Goal: Task Accomplishment & Management: Use online tool/utility

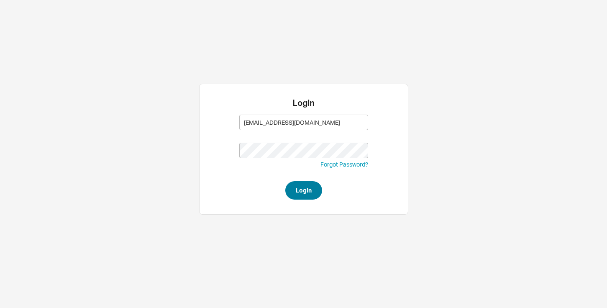
type input "[EMAIL_ADDRESS][DOMAIN_NAME]"
click at [303, 188] on button "Login" at bounding box center [303, 190] width 37 height 18
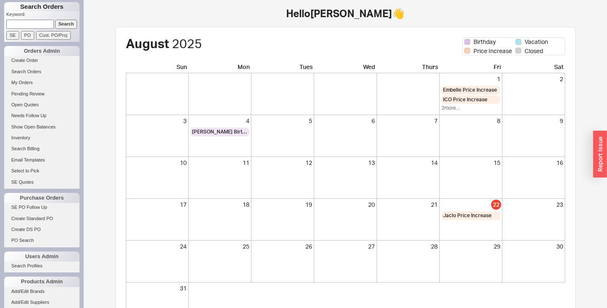
scroll to position [69, 0]
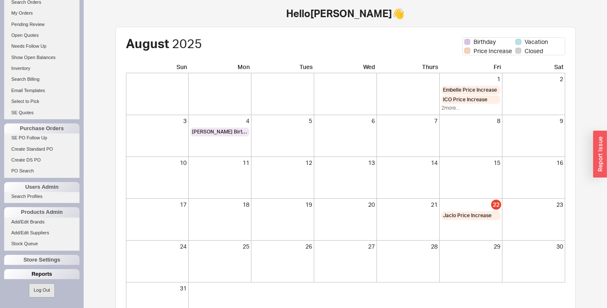
click at [24, 275] on div "Reports" at bounding box center [41, 274] width 75 height 10
click at [24, 292] on link "Total Sales Reports" at bounding box center [41, 294] width 75 height 9
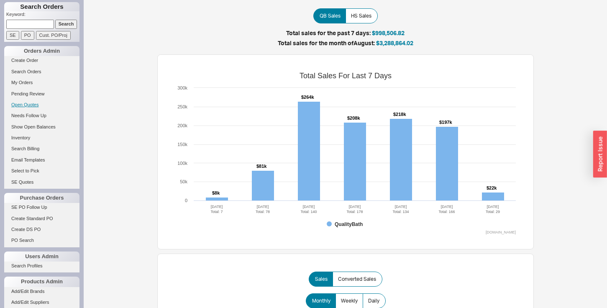
scroll to position [69, 0]
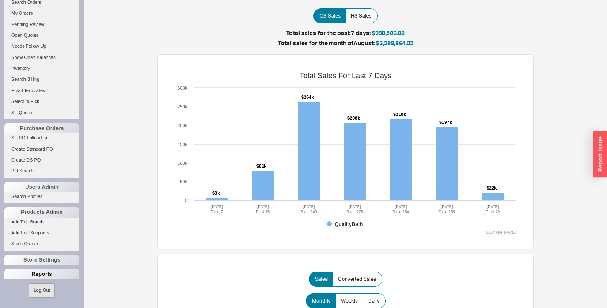
click at [29, 273] on div "Reports" at bounding box center [41, 274] width 75 height 10
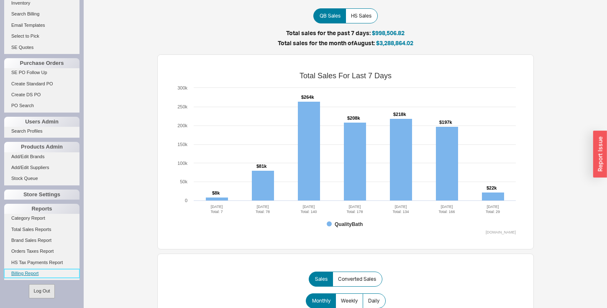
click at [27, 272] on link "Billing Report" at bounding box center [41, 273] width 75 height 9
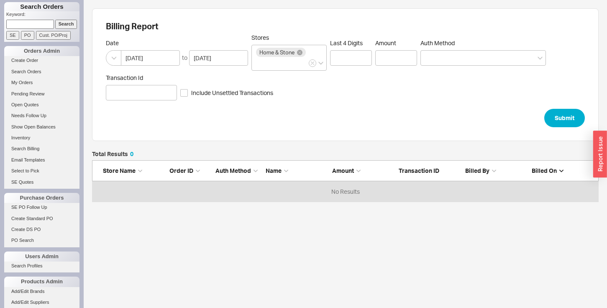
scroll to position [51, 506]
click at [156, 58] on input "[DATE]" at bounding box center [150, 57] width 59 height 15
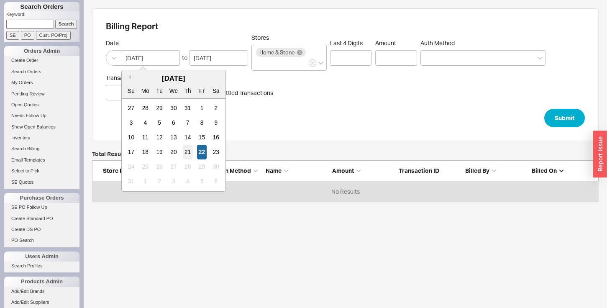
click at [188, 150] on div "21" at bounding box center [188, 152] width 10 height 15
type input "[DATE]"
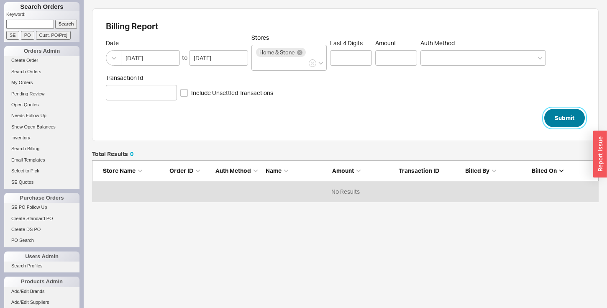
click at [564, 116] on button "Submit" at bounding box center [564, 118] width 41 height 18
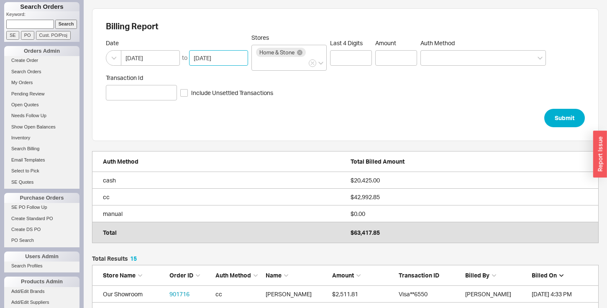
click at [214, 54] on input "[DATE]" at bounding box center [218, 57] width 59 height 15
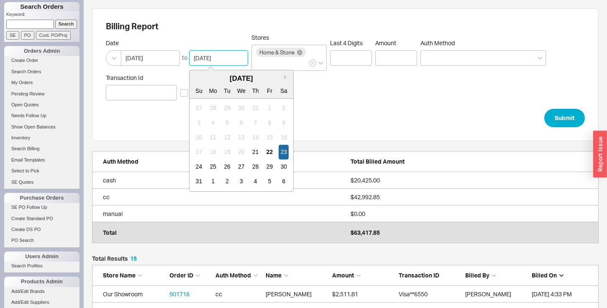
click at [215, 150] on div "18" at bounding box center [213, 152] width 10 height 15
click at [205, 64] on input "[DATE]" at bounding box center [218, 57] width 59 height 15
click at [332, 113] on div "Submit" at bounding box center [345, 118] width 479 height 18
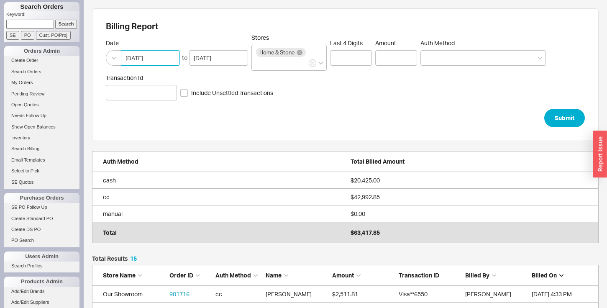
click at [144, 62] on input "[DATE]" at bounding box center [150, 57] width 59 height 15
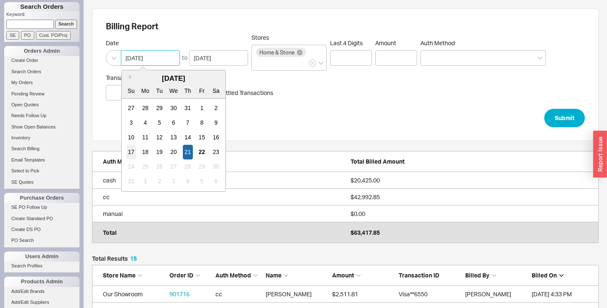
click at [133, 150] on div "17" at bounding box center [131, 152] width 10 height 15
type input "[DATE]"
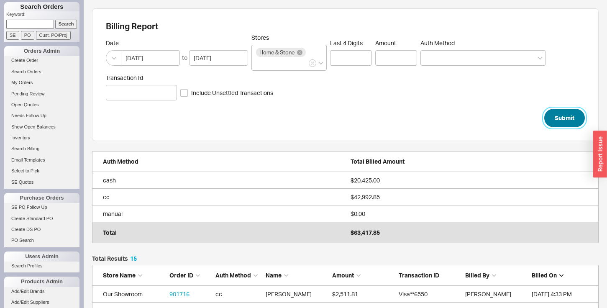
click at [566, 115] on button "Submit" at bounding box center [564, 118] width 41 height 18
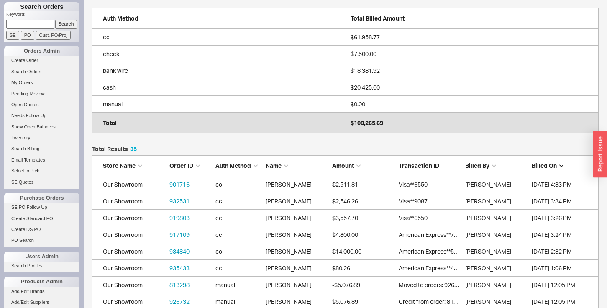
scroll to position [145, 0]
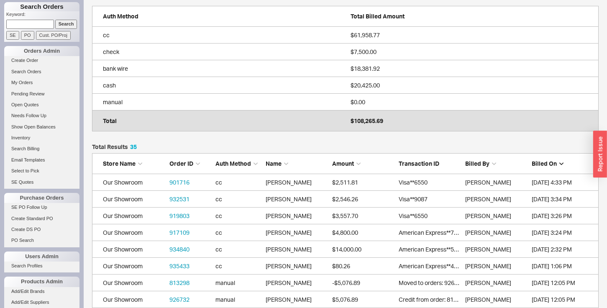
click at [345, 163] on span "Amount" at bounding box center [343, 163] width 22 height 7
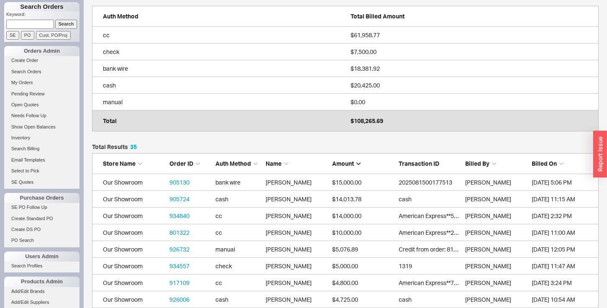
click at [345, 163] on span "Amount" at bounding box center [343, 163] width 22 height 7
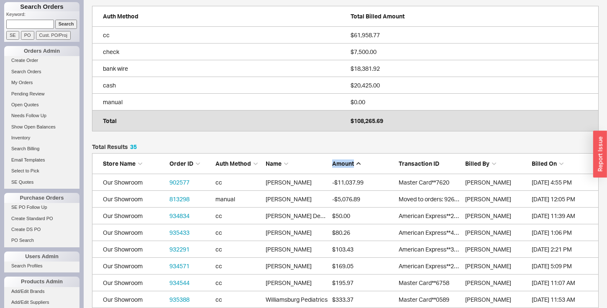
click at [345, 163] on span "Amount" at bounding box center [343, 163] width 22 height 7
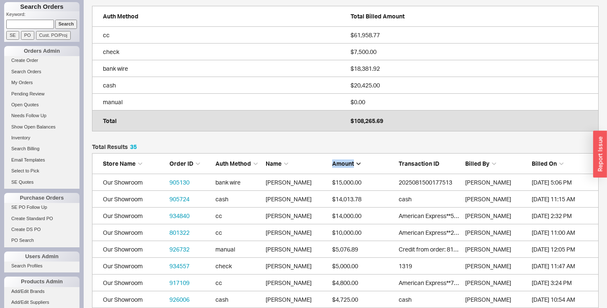
click at [224, 163] on span "Auth Method" at bounding box center [233, 163] width 36 height 7
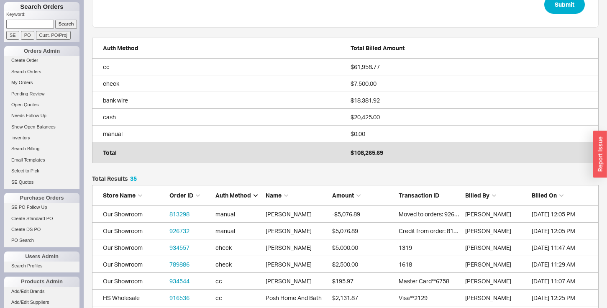
scroll to position [0, 0]
